Goal: Information Seeking & Learning: Learn about a topic

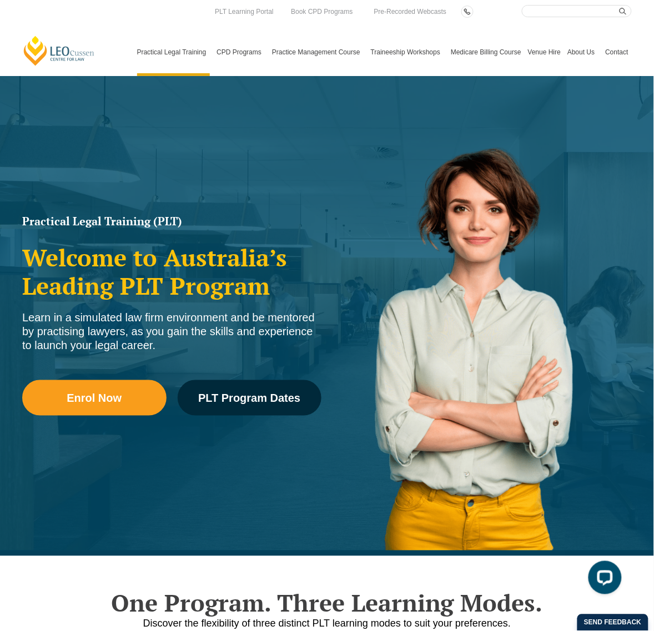
click at [592, 11] on input "Search here" at bounding box center [577, 11] width 110 height 12
type input "how to choose"
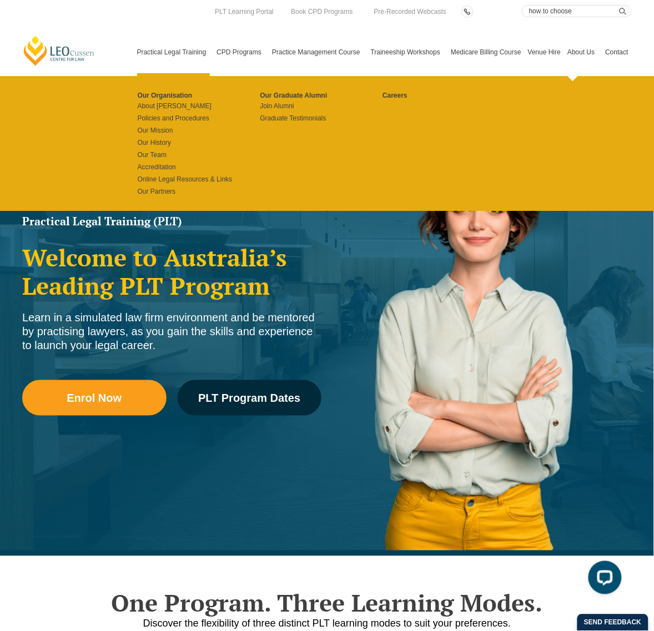
click at [619, 5] on button "submit" at bounding box center [625, 11] width 12 height 12
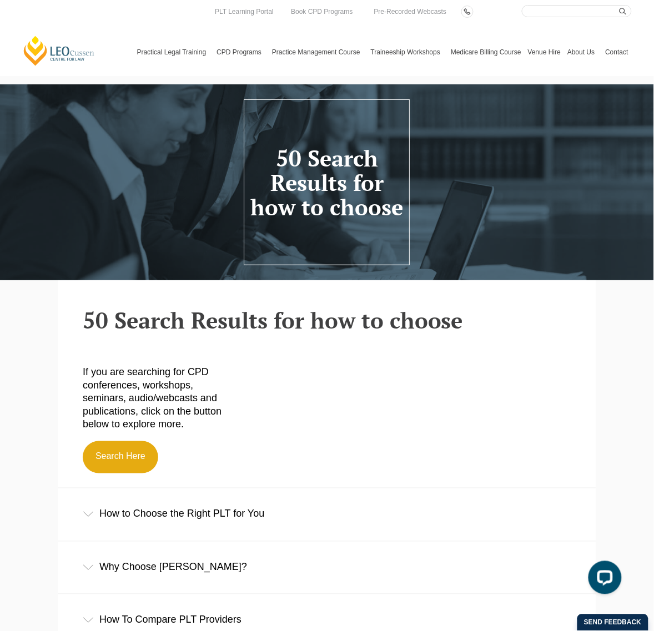
click at [151, 511] on div "How to Choose the Right PLT for You" at bounding box center [327, 514] width 538 height 52
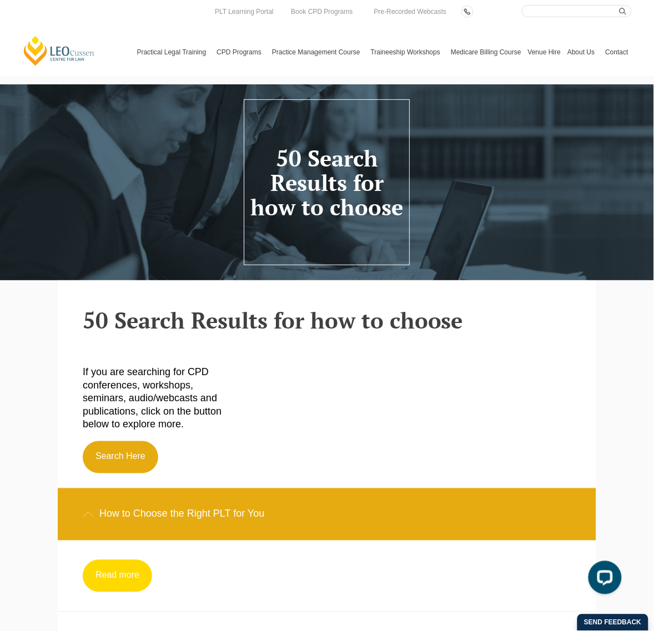
click at [123, 578] on link "Read more" at bounding box center [117, 576] width 69 height 32
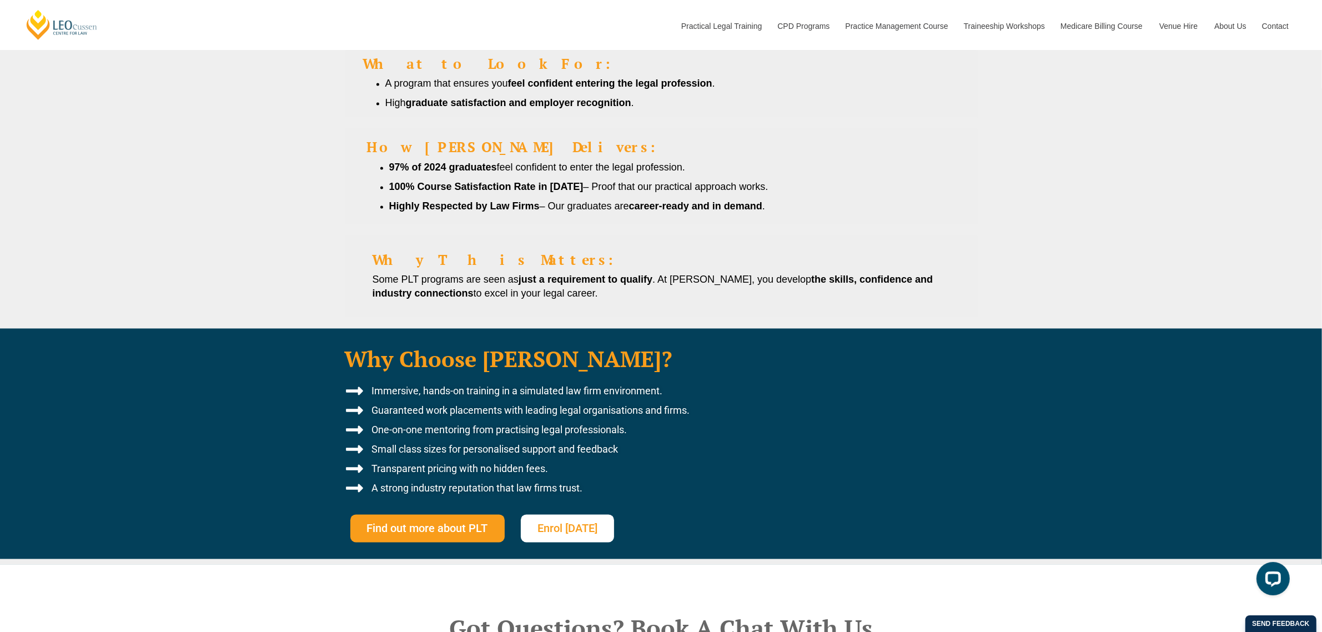
scroll to position [2706, 0]
